Goal: Task Accomplishment & Management: Complete application form

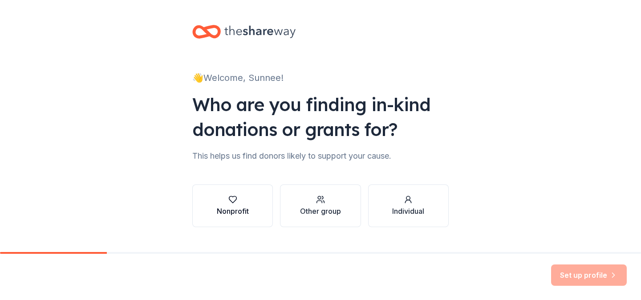
click at [234, 207] on div "Nonprofit" at bounding box center [233, 211] width 32 height 11
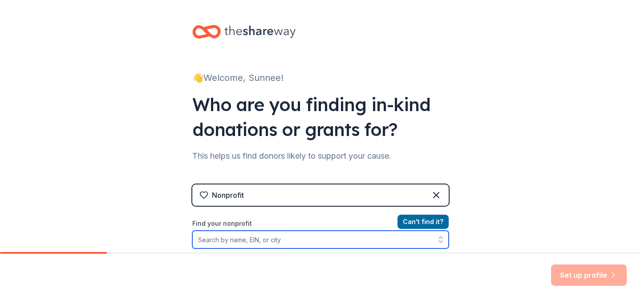
click at [290, 246] on input "Find your nonprofit" at bounding box center [320, 240] width 256 height 18
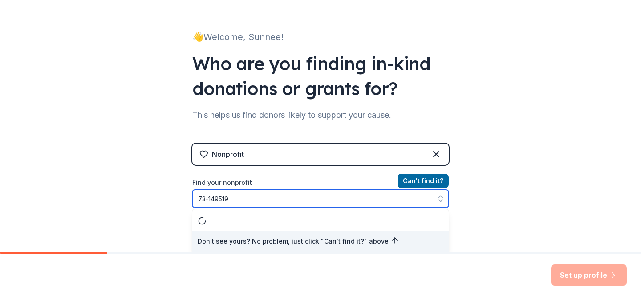
type input "[US_EMPLOYER_IDENTIFICATION_NUMBER]"
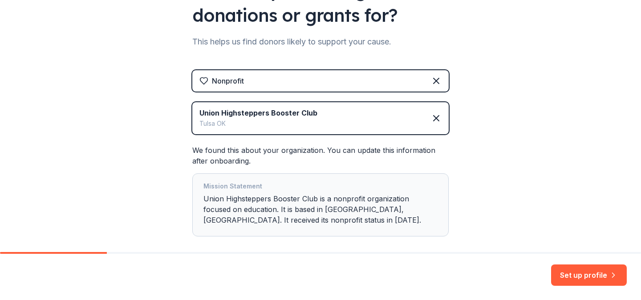
scroll to position [116, 0]
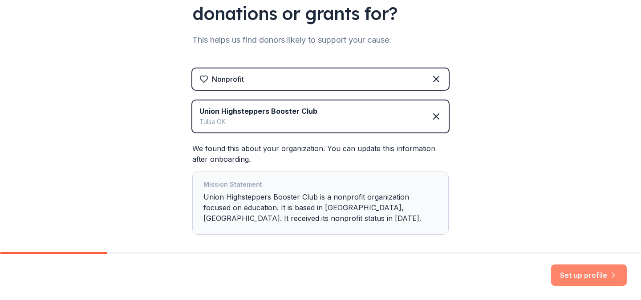
click at [597, 278] on button "Set up profile" at bounding box center [589, 275] width 76 height 21
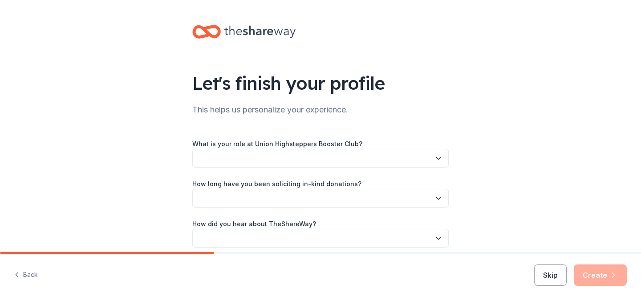
scroll to position [38, 0]
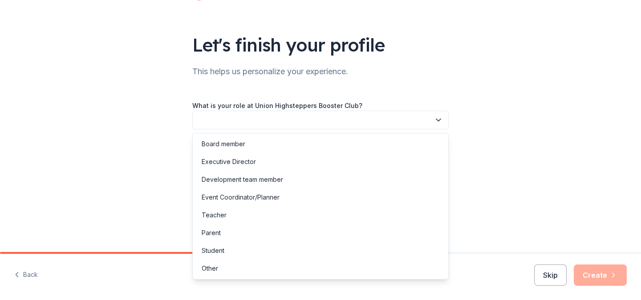
click at [437, 121] on icon "button" at bounding box center [438, 120] width 4 height 2
click at [362, 142] on div "Board member" at bounding box center [320, 144] width 252 height 18
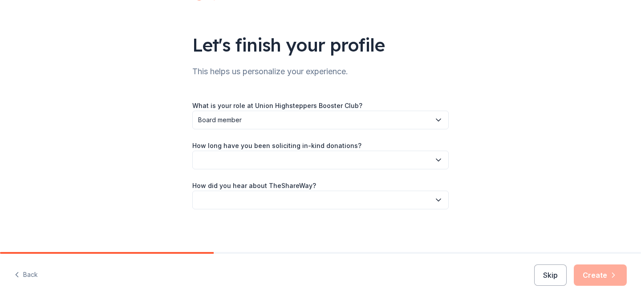
click at [351, 161] on button "button" at bounding box center [320, 160] width 256 height 19
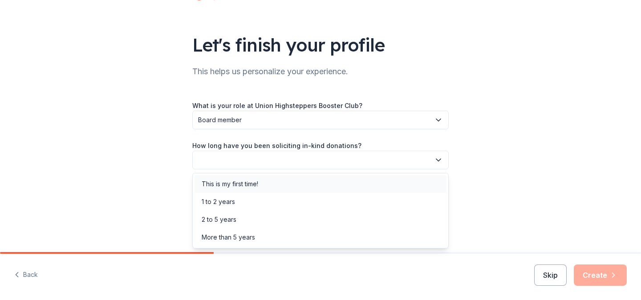
click at [329, 178] on div "This is my first time!" at bounding box center [320, 184] width 252 height 18
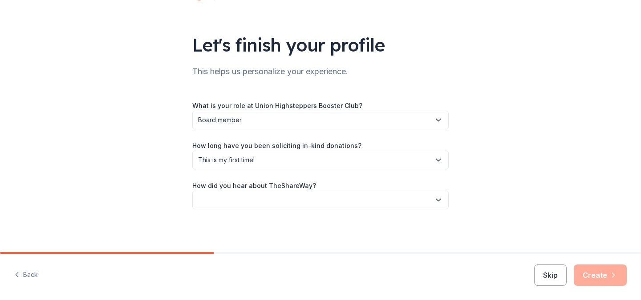
click at [318, 205] on button "button" at bounding box center [320, 200] width 256 height 19
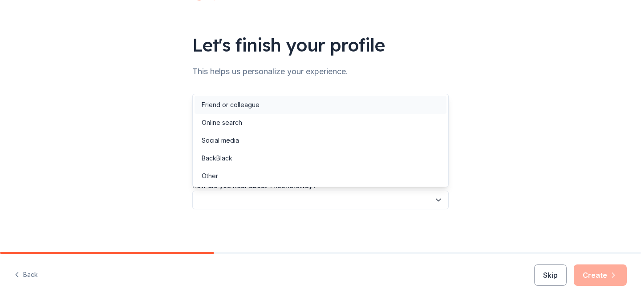
click at [299, 108] on div "Friend or colleague" at bounding box center [320, 105] width 252 height 18
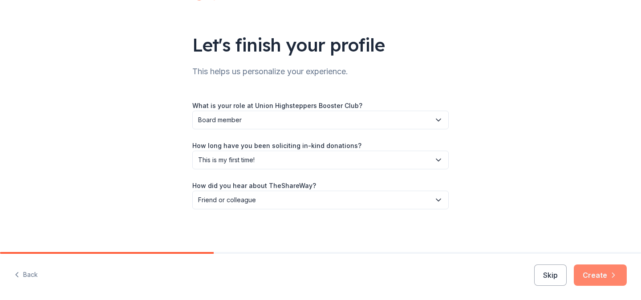
click at [604, 280] on button "Create" at bounding box center [599, 275] width 53 height 21
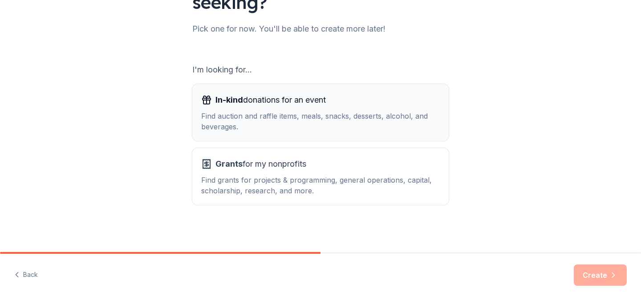
scroll to position [106, 0]
click at [415, 130] on div "Find auction and raffle items, meals, snacks, desserts, alcohol, and beverages." at bounding box center [320, 120] width 238 height 21
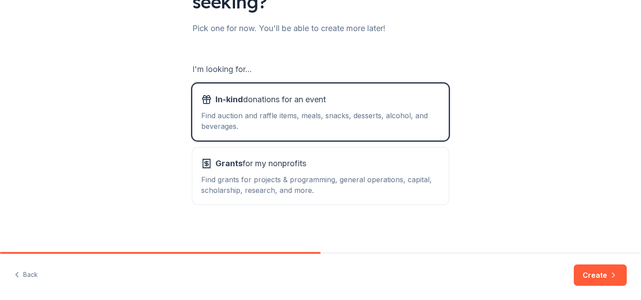
scroll to position [107, 0]
click at [591, 281] on button "Create" at bounding box center [599, 275] width 53 height 21
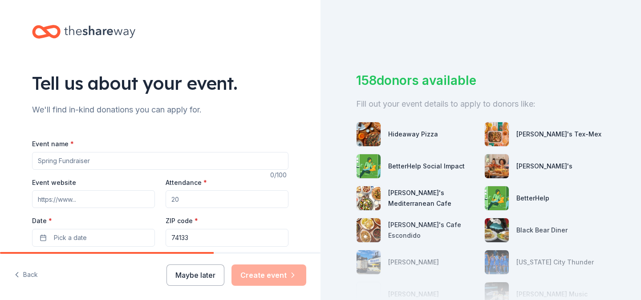
click at [188, 159] on input "Event name *" at bounding box center [160, 161] width 256 height 18
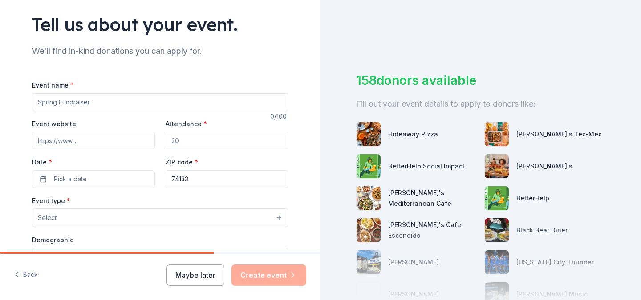
scroll to position [63, 0]
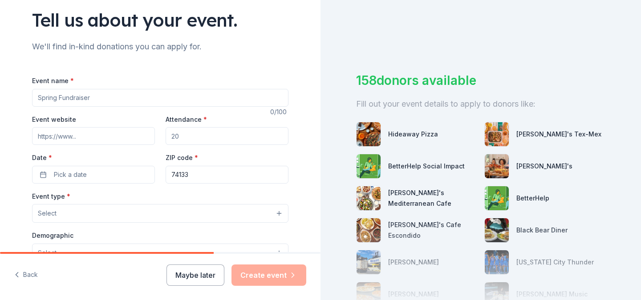
click at [147, 97] on input "Event name *" at bounding box center [160, 98] width 256 height 18
type input "Mr. Highstepper"
click at [109, 137] on input "Event website" at bounding box center [93, 136] width 123 height 18
paste input "https://unionhighsteppers.com/"
type input "https://unionhighsteppers.com/"
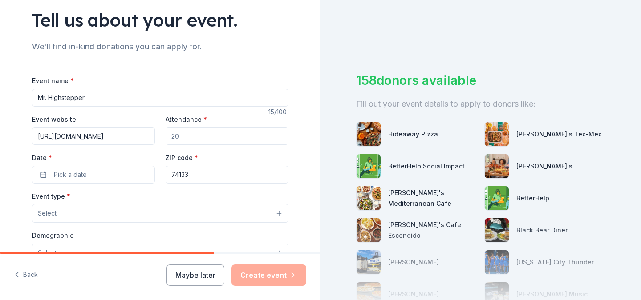
drag, startPoint x: 207, startPoint y: 137, endPoint x: 157, endPoint y: 136, distance: 50.3
click at [157, 136] on div "Event website https://unionhighsteppers.com/ Attendance * Date * Pick a date ZI…" at bounding box center [160, 149] width 256 height 70
click at [180, 139] on input "Attendance *" at bounding box center [226, 136] width 123 height 18
type input "100"
click at [101, 174] on button "Pick a date" at bounding box center [93, 175] width 123 height 18
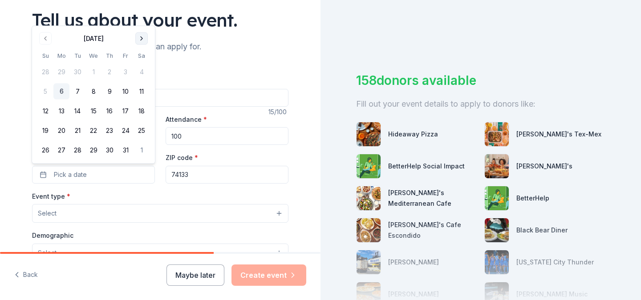
click at [142, 41] on button "Go to next month" at bounding box center [141, 38] width 12 height 12
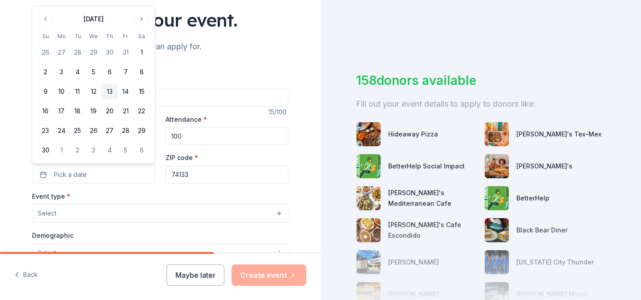
click at [112, 94] on button "13" at bounding box center [109, 92] width 16 height 16
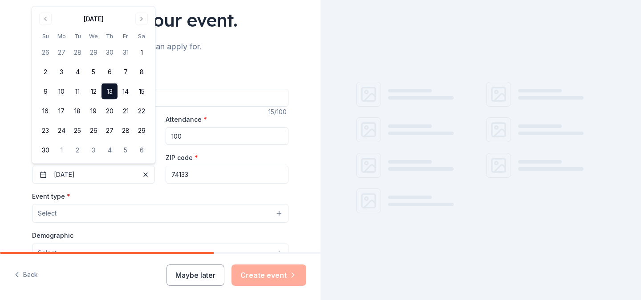
click at [130, 217] on button "Select" at bounding box center [160, 213] width 256 height 19
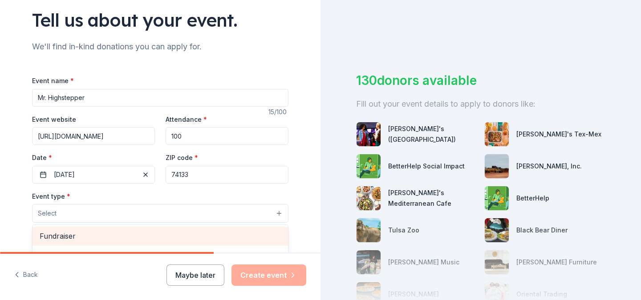
click at [125, 234] on span "Fundraiser" at bounding box center [160, 236] width 241 height 12
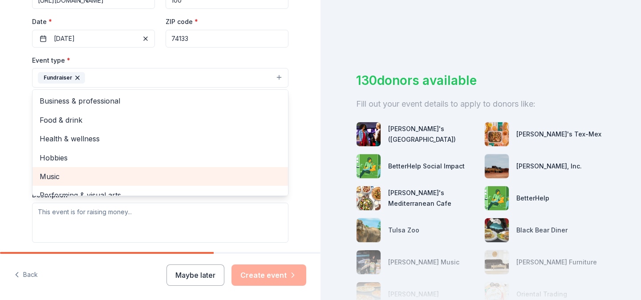
scroll to position [11, 0]
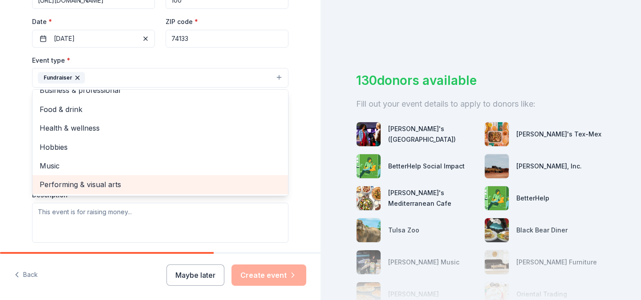
click at [84, 185] on span "Performing & visual arts" at bounding box center [160, 185] width 241 height 12
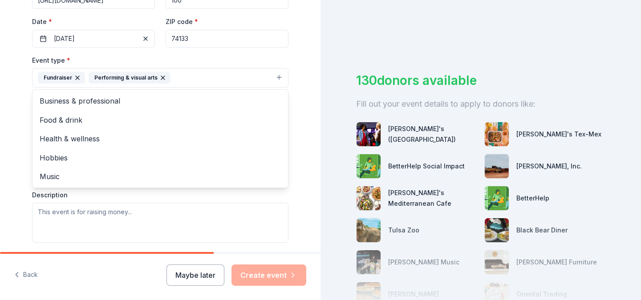
click at [19, 152] on div "Tell us about your event. We'll find in-kind donations you can apply for. Event…" at bounding box center [160, 97] width 285 height 593
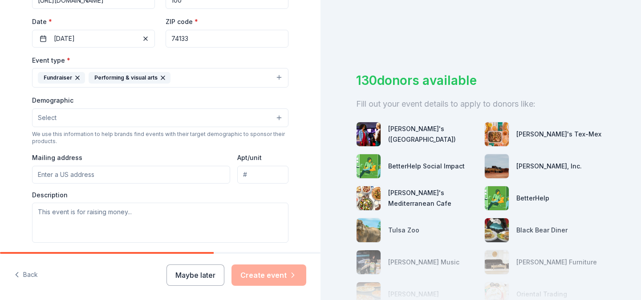
click at [89, 117] on button "Select" at bounding box center [160, 118] width 256 height 19
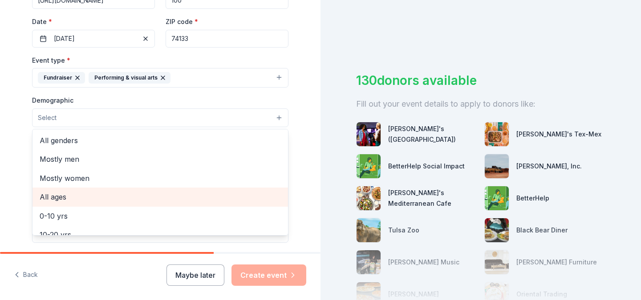
click at [63, 202] on span "All ages" at bounding box center [160, 197] width 241 height 12
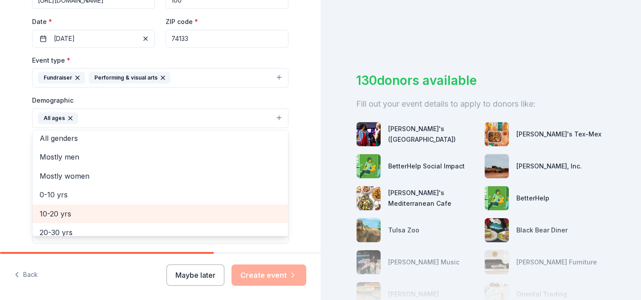
scroll to position [6, 0]
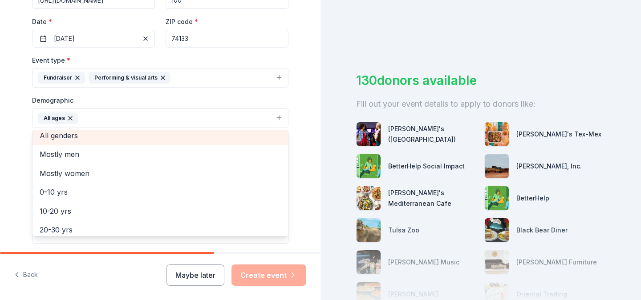
click at [63, 140] on span "All genders" at bounding box center [160, 136] width 241 height 12
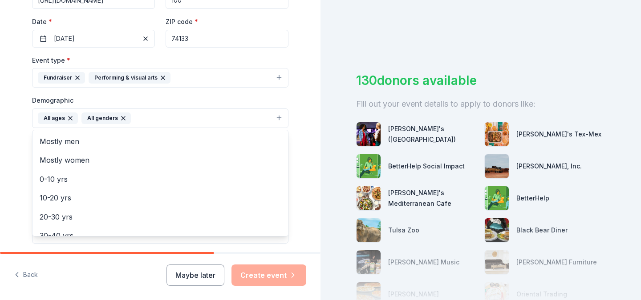
click at [24, 149] on div "Tell us about your event. We'll find in-kind donations you can apply for. Event…" at bounding box center [160, 98] width 285 height 594
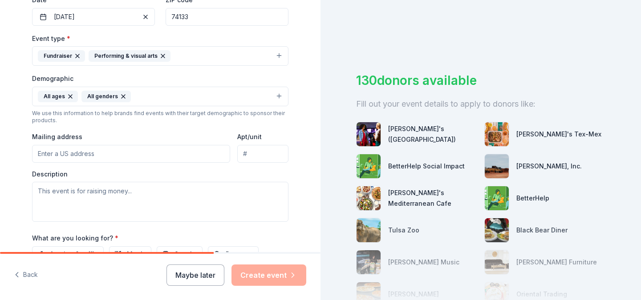
scroll to position [251, 0]
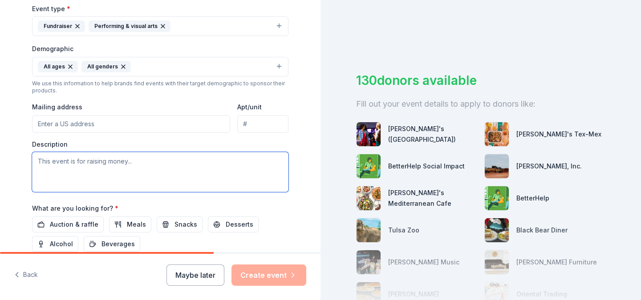
click at [160, 161] on textarea at bounding box center [160, 172] width 256 height 40
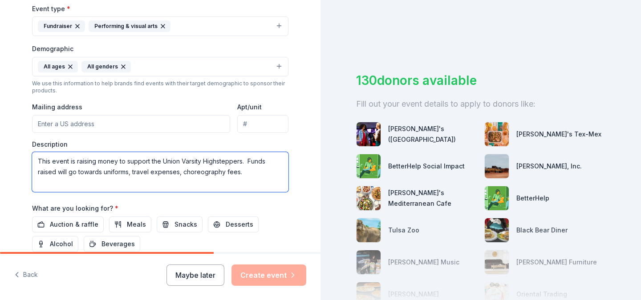
click at [133, 172] on textarea "This event is raising money to support the Union Varsity Highsteppers. Funds ra…" at bounding box center [160, 172] width 256 height 40
click at [183, 173] on textarea "This event is raising money to support the Union Varsity Highsteppers. Funds ra…" at bounding box center [160, 172] width 256 height 40
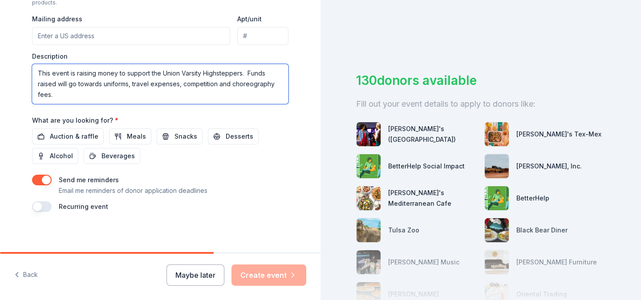
scroll to position [342, 0]
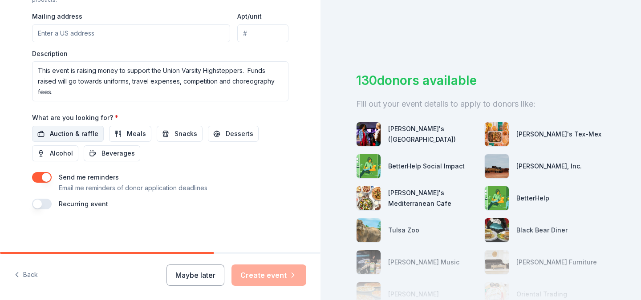
click at [67, 132] on span "Auction & raffle" at bounding box center [74, 134] width 48 height 11
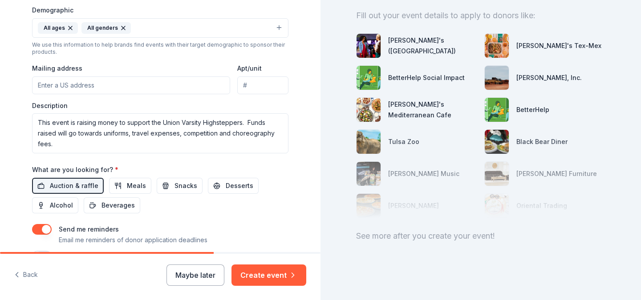
scroll to position [292, 0]
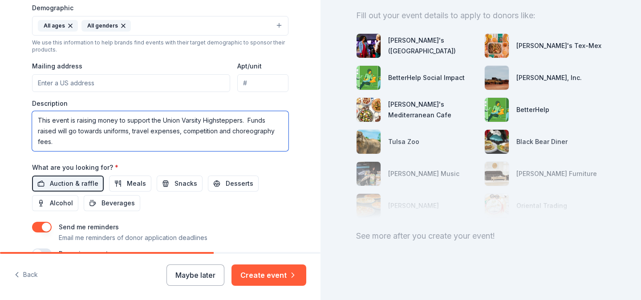
click at [248, 121] on textarea "This event is raising money to support the Union Varsity Highsteppers. Funds ra…" at bounding box center [160, 131] width 256 height 40
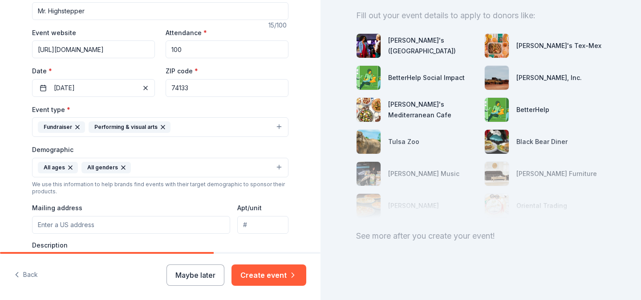
scroll to position [342, 0]
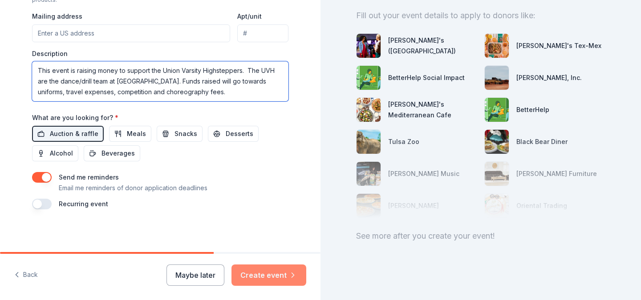
type textarea "This event is raising money to support the Union Varsity Highsteppers. The UVH …"
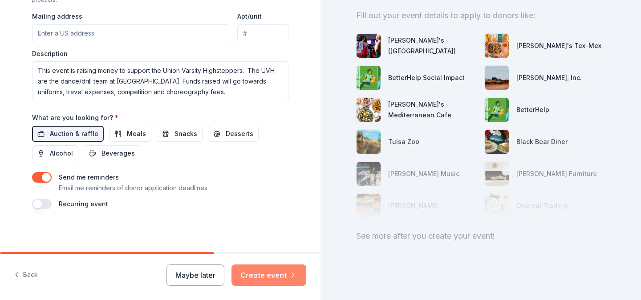
click at [258, 276] on button "Create event" at bounding box center [268, 275] width 75 height 21
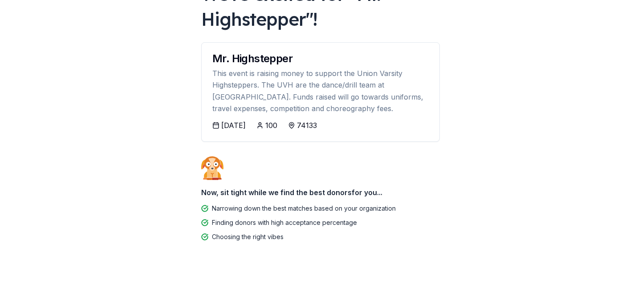
scroll to position [76, 0]
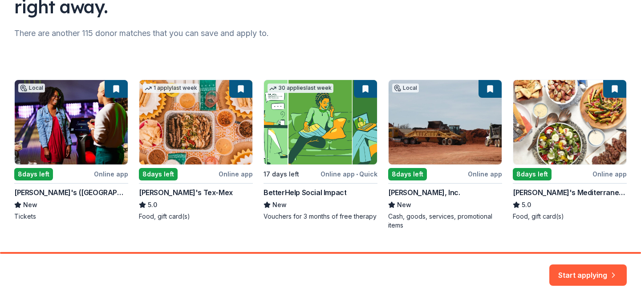
scroll to position [122, 0]
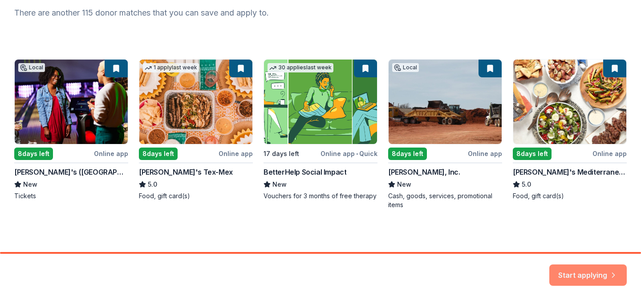
click at [588, 274] on button "Start applying" at bounding box center [587, 272] width 77 height 21
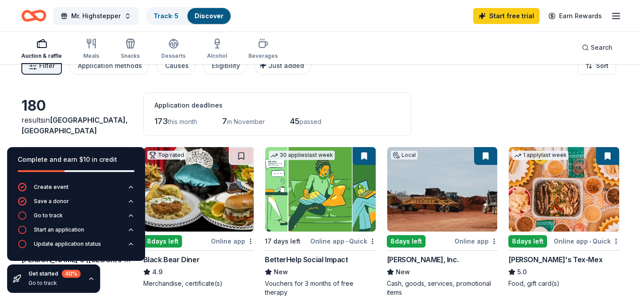
scroll to position [15, 0]
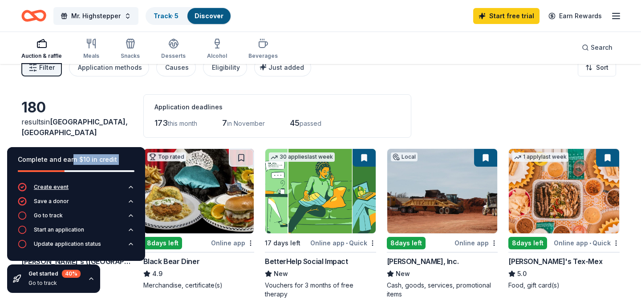
drag, startPoint x: 71, startPoint y: 157, endPoint x: 20, endPoint y: 193, distance: 62.1
click at [20, 193] on div "Complete and earn $10 in credit Create event Save a donor Go to track Start an …" at bounding box center [76, 204] width 138 height 114
click at [90, 280] on icon "button" at bounding box center [91, 278] width 7 height 7
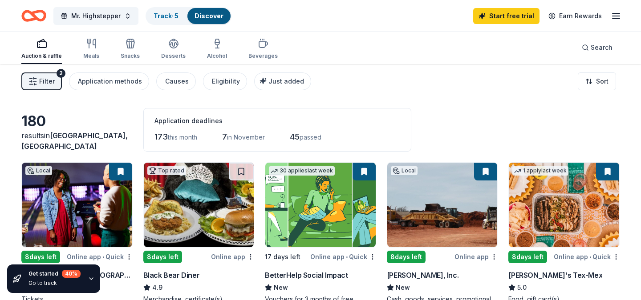
scroll to position [0, 0]
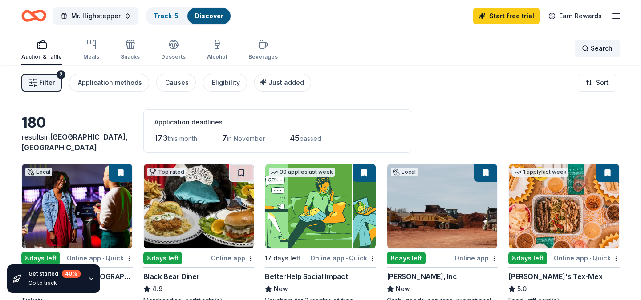
click at [604, 43] on span "Search" at bounding box center [601, 48] width 22 height 11
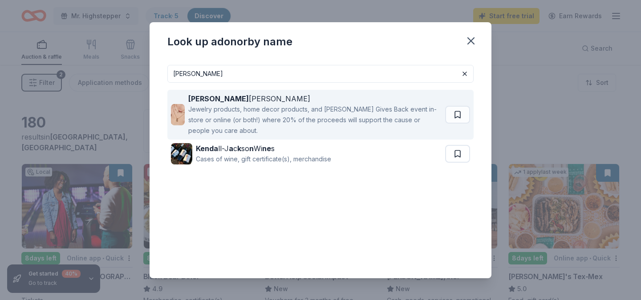
type input "kendra"
click at [357, 122] on div "Jewelry products, home decor products, and Kendra Gives Back event in-store or …" at bounding box center [314, 120] width 253 height 32
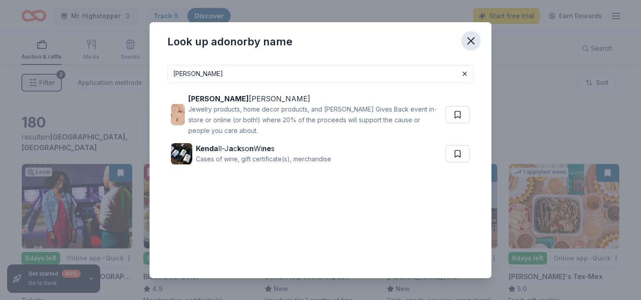
click at [471, 40] on icon "button" at bounding box center [471, 41] width 6 height 6
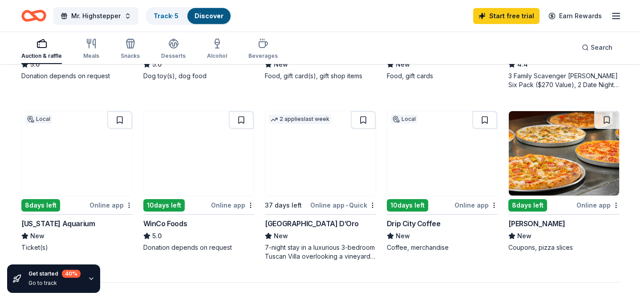
scroll to position [571, 0]
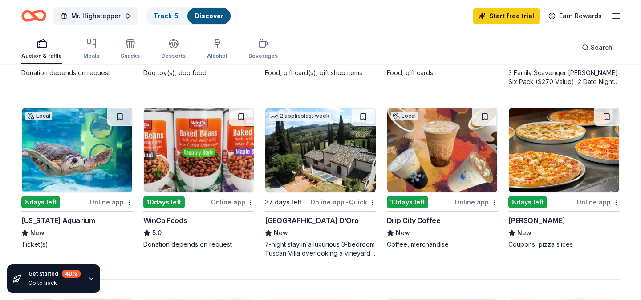
click at [83, 143] on img at bounding box center [77, 150] width 110 height 85
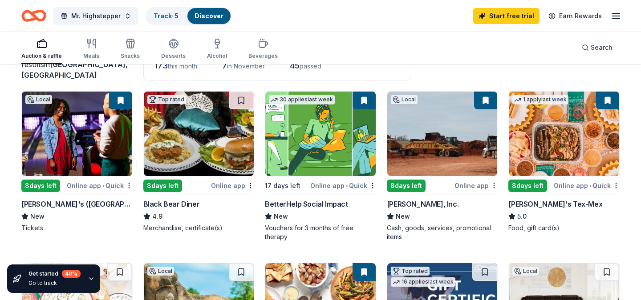
scroll to position [56, 0]
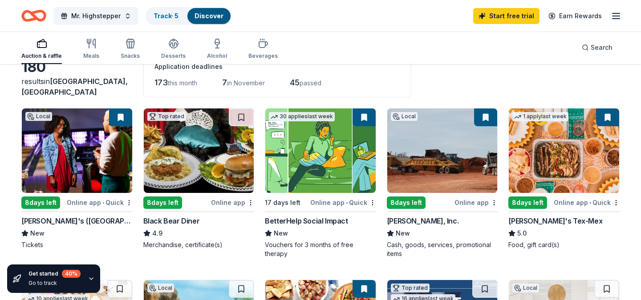
click at [89, 154] on img at bounding box center [77, 151] width 110 height 85
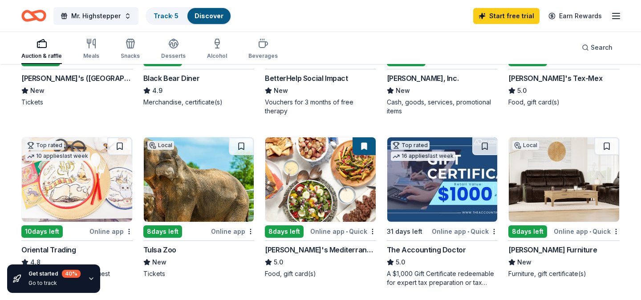
scroll to position [0, 0]
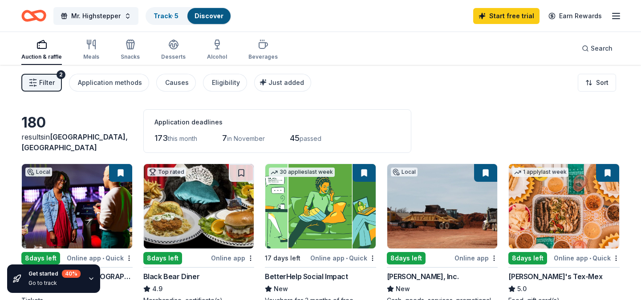
click at [44, 87] on span "Filter" at bounding box center [47, 82] width 16 height 11
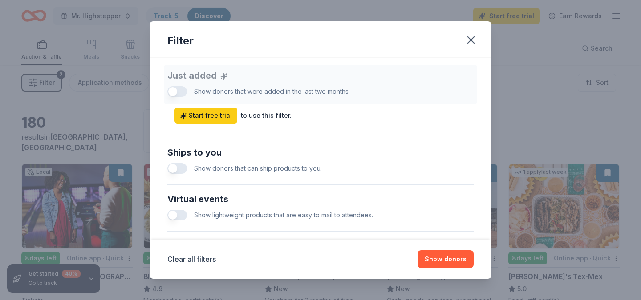
scroll to position [338, 0]
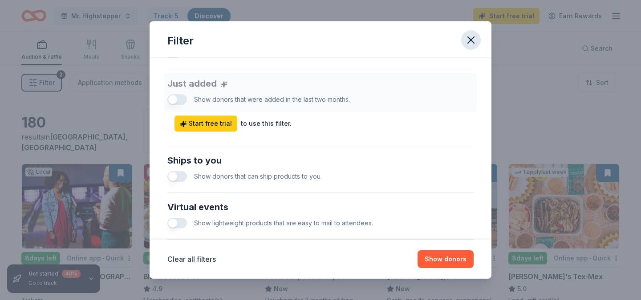
click at [467, 42] on icon "button" at bounding box center [470, 40] width 12 height 12
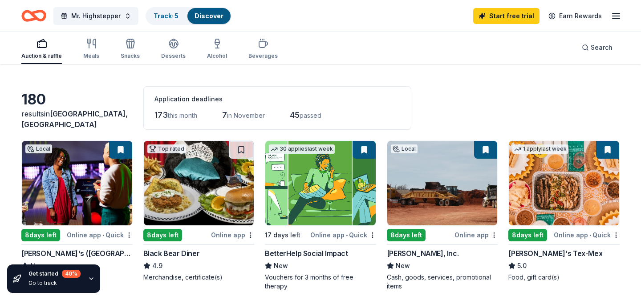
scroll to position [24, 0]
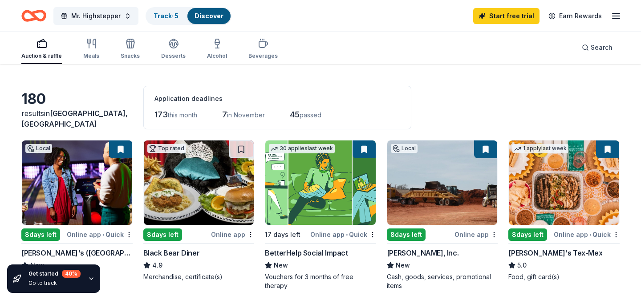
click at [211, 185] on img at bounding box center [199, 183] width 110 height 85
click at [557, 191] on img at bounding box center [564, 183] width 110 height 85
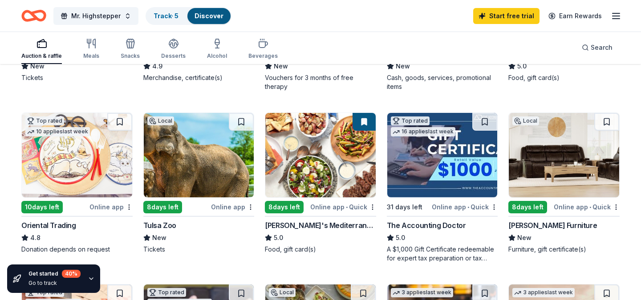
scroll to position [221, 0]
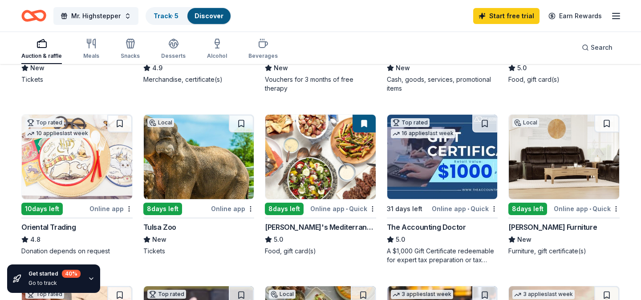
click at [320, 186] on img at bounding box center [320, 157] width 110 height 85
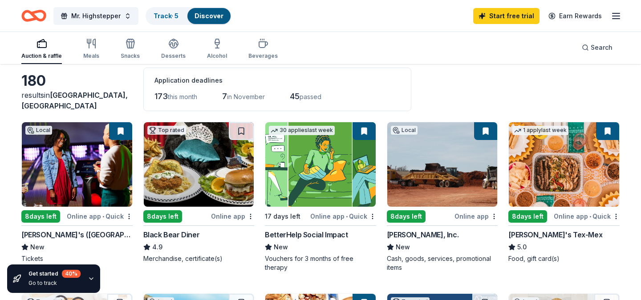
scroll to position [0, 0]
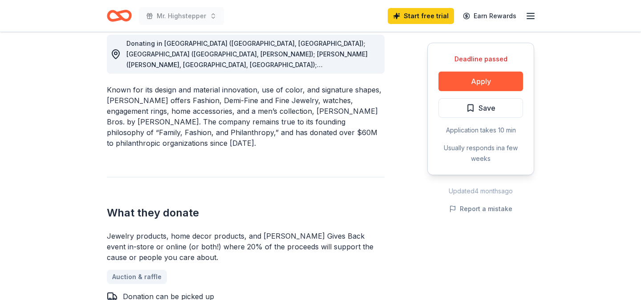
scroll to position [229, 0]
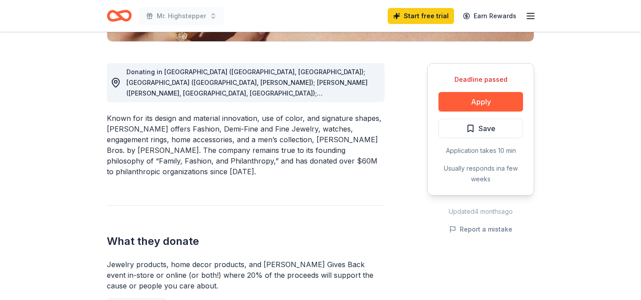
click at [318, 77] on div "Donating in [GEOGRAPHIC_DATA] ([GEOGRAPHIC_DATA], [GEOGRAPHIC_DATA]); [GEOGRAPH…" at bounding box center [251, 83] width 251 height 32
click at [493, 102] on button "Apply" at bounding box center [480, 102] width 85 height 20
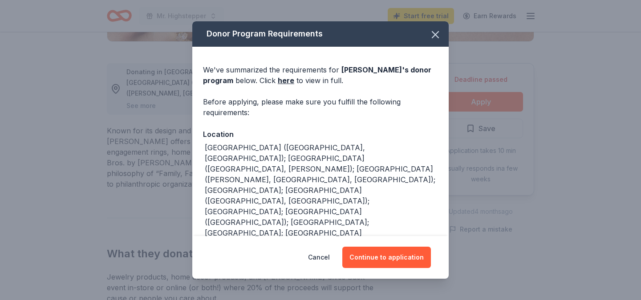
scroll to position [24, 0]
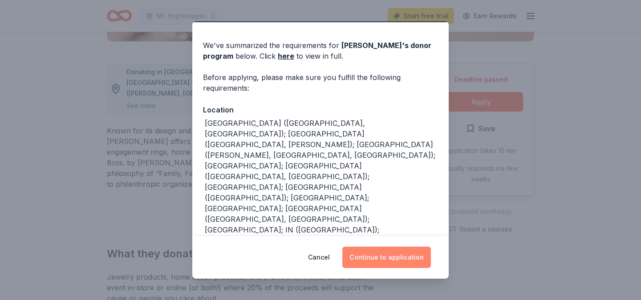
click at [375, 262] on button "Continue to application" at bounding box center [386, 257] width 89 height 21
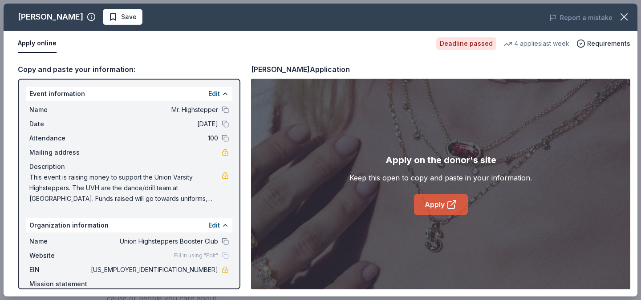
click at [444, 207] on link "Apply" at bounding box center [441, 204] width 54 height 21
click at [626, 18] on icon "button" at bounding box center [624, 17] width 12 height 12
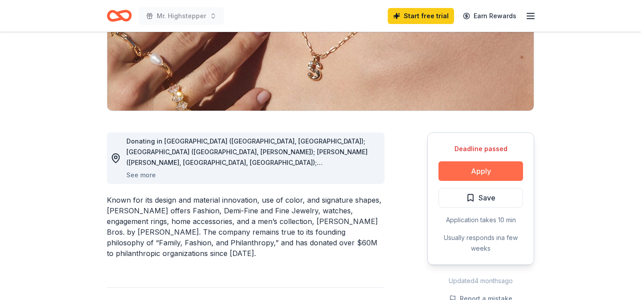
scroll to position [0, 0]
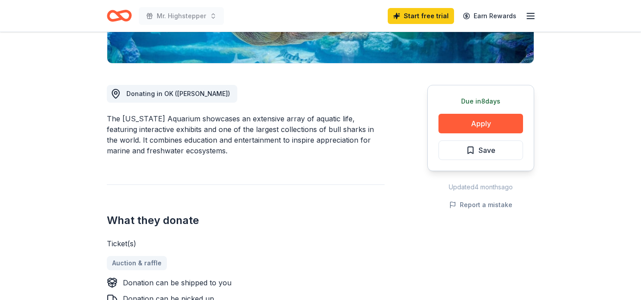
scroll to position [204, 0]
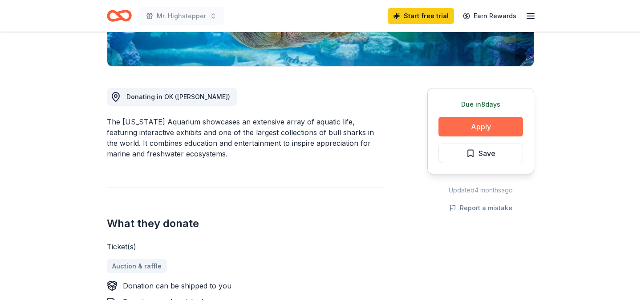
click at [492, 125] on button "Apply" at bounding box center [480, 127] width 85 height 20
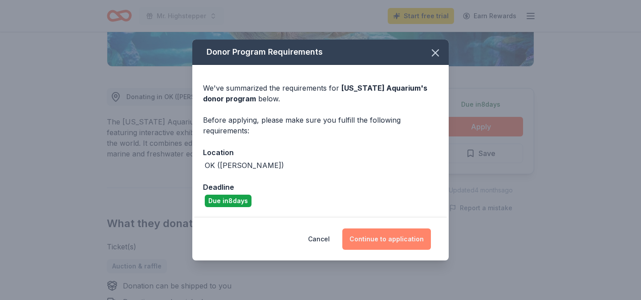
click at [387, 243] on button "Continue to application" at bounding box center [386, 239] width 89 height 21
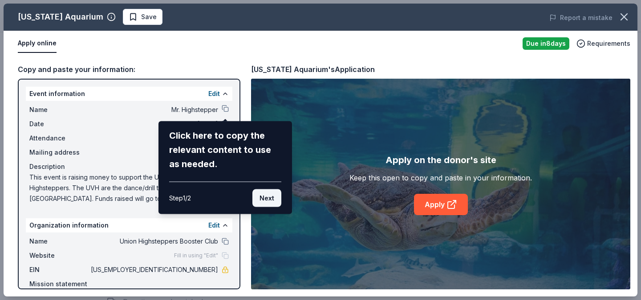
click at [269, 198] on button "Next" at bounding box center [266, 199] width 29 height 18
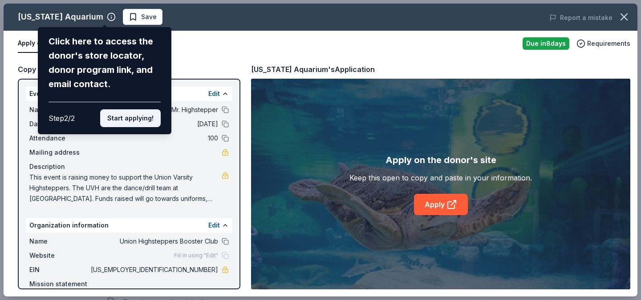
click at [135, 118] on button "Start applying!" at bounding box center [130, 118] width 61 height 18
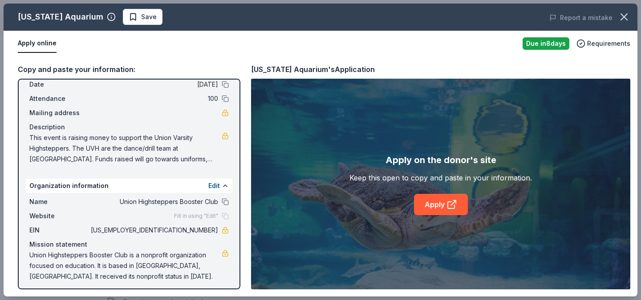
scroll to position [44, 0]
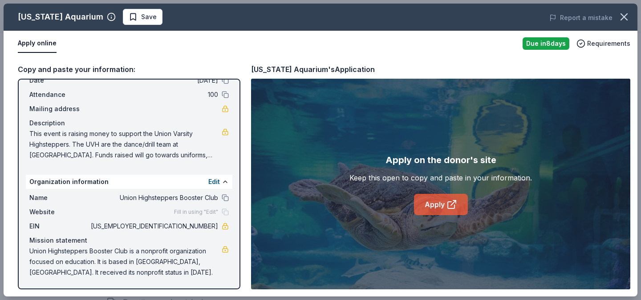
click at [436, 210] on link "Apply" at bounding box center [441, 204] width 54 height 21
click at [625, 16] on icon "button" at bounding box center [624, 17] width 6 height 6
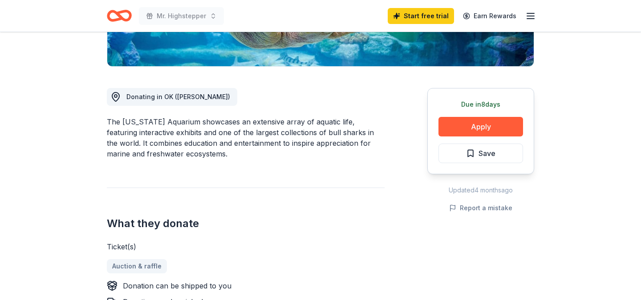
scroll to position [0, 0]
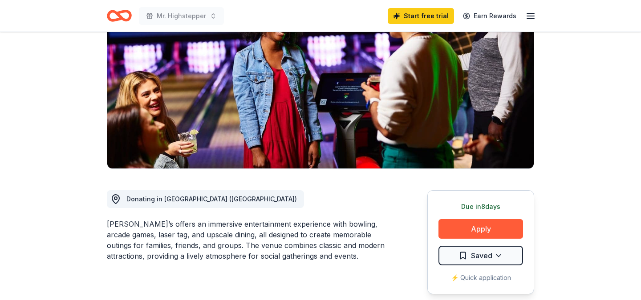
scroll to position [106, 0]
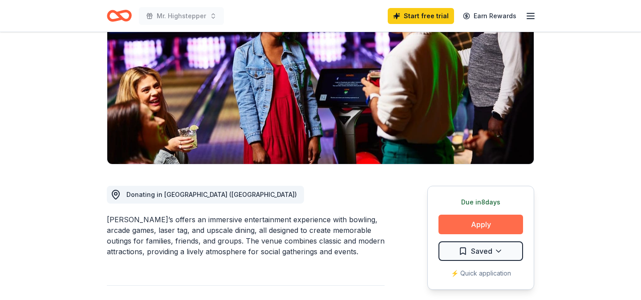
click at [472, 223] on button "Apply" at bounding box center [480, 225] width 85 height 20
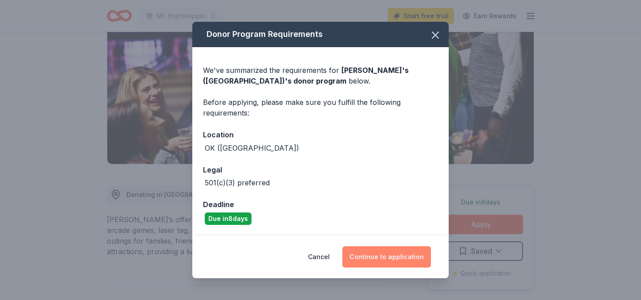
click at [390, 260] on button "Continue to application" at bounding box center [386, 256] width 89 height 21
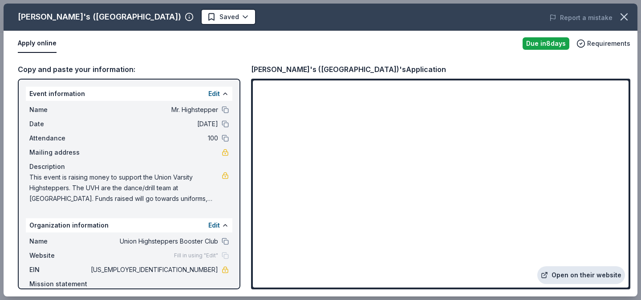
click at [568, 272] on link "Open on their website" at bounding box center [581, 275] width 88 height 18
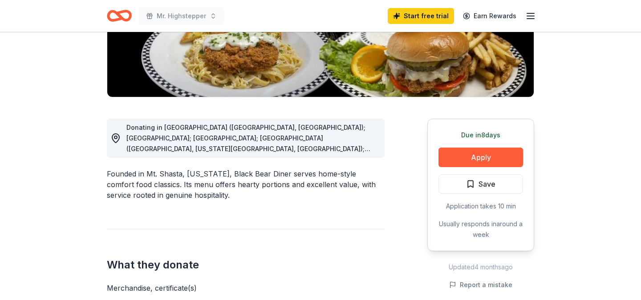
scroll to position [174, 0]
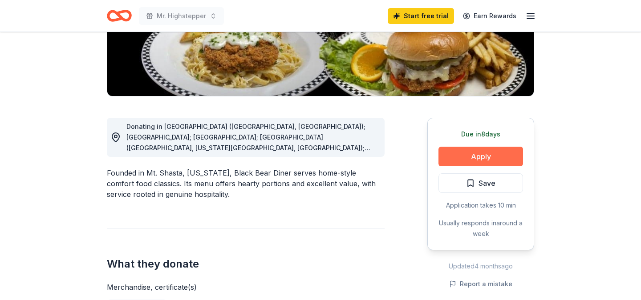
click at [460, 157] on button "Apply" at bounding box center [480, 157] width 85 height 20
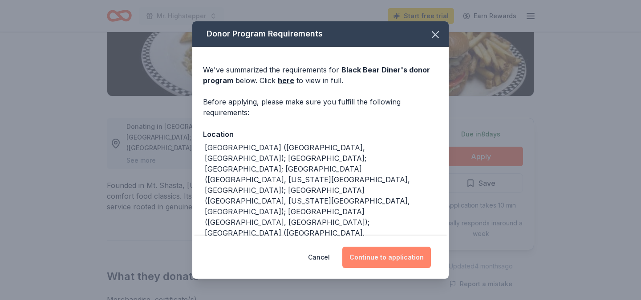
click at [393, 261] on button "Continue to application" at bounding box center [386, 257] width 89 height 21
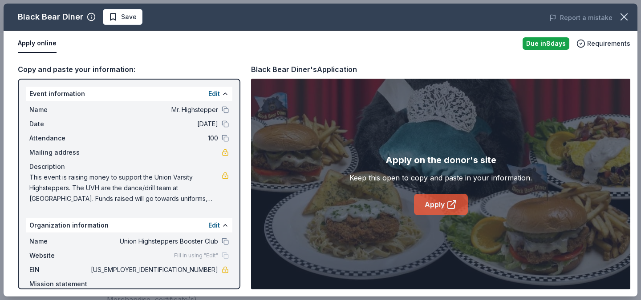
click at [436, 214] on link "Apply" at bounding box center [441, 204] width 54 height 21
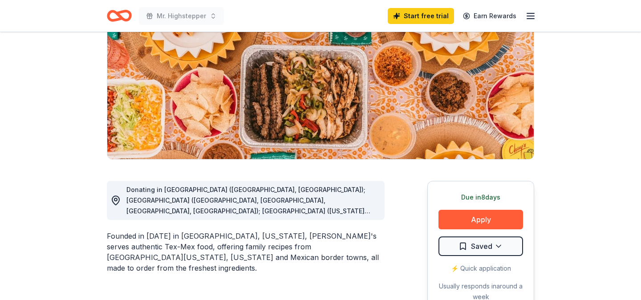
scroll to position [113, 0]
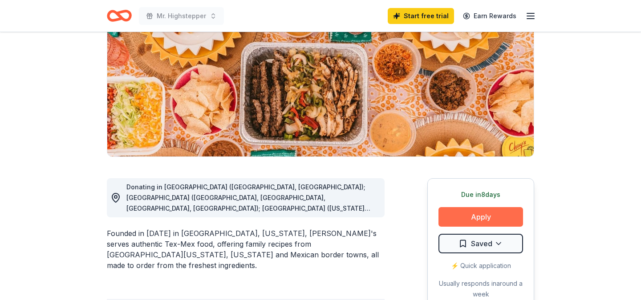
click at [477, 217] on button "Apply" at bounding box center [480, 217] width 85 height 20
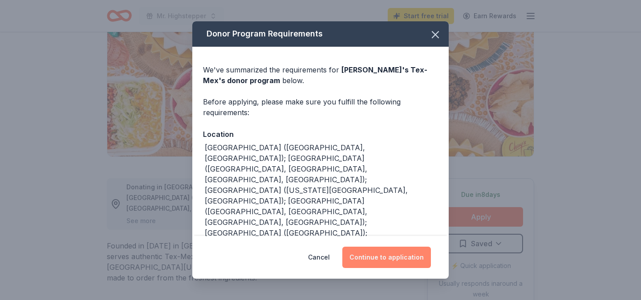
click at [379, 262] on button "Continue to application" at bounding box center [386, 257] width 89 height 21
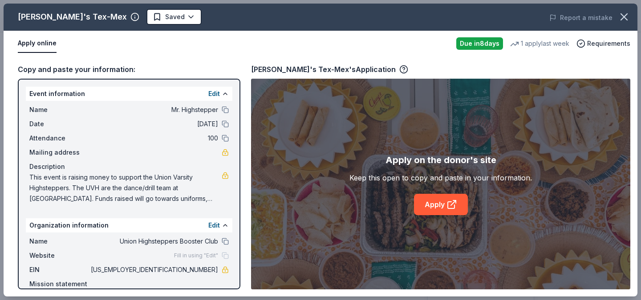
click at [441, 194] on div "Apply on the donor's site Keep this open to copy and paste in your information.…" at bounding box center [440, 184] width 182 height 62
click at [443, 212] on link "Apply" at bounding box center [441, 204] width 54 height 21
click at [435, 208] on link "Apply" at bounding box center [441, 204] width 54 height 21
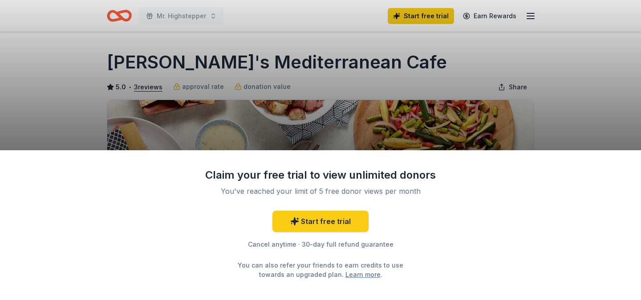
click at [563, 132] on div "Claim your free trial to view unlimited donors You've reached your limit of 5 f…" at bounding box center [320, 150] width 641 height 300
